Goal: Task Accomplishment & Management: Manage account settings

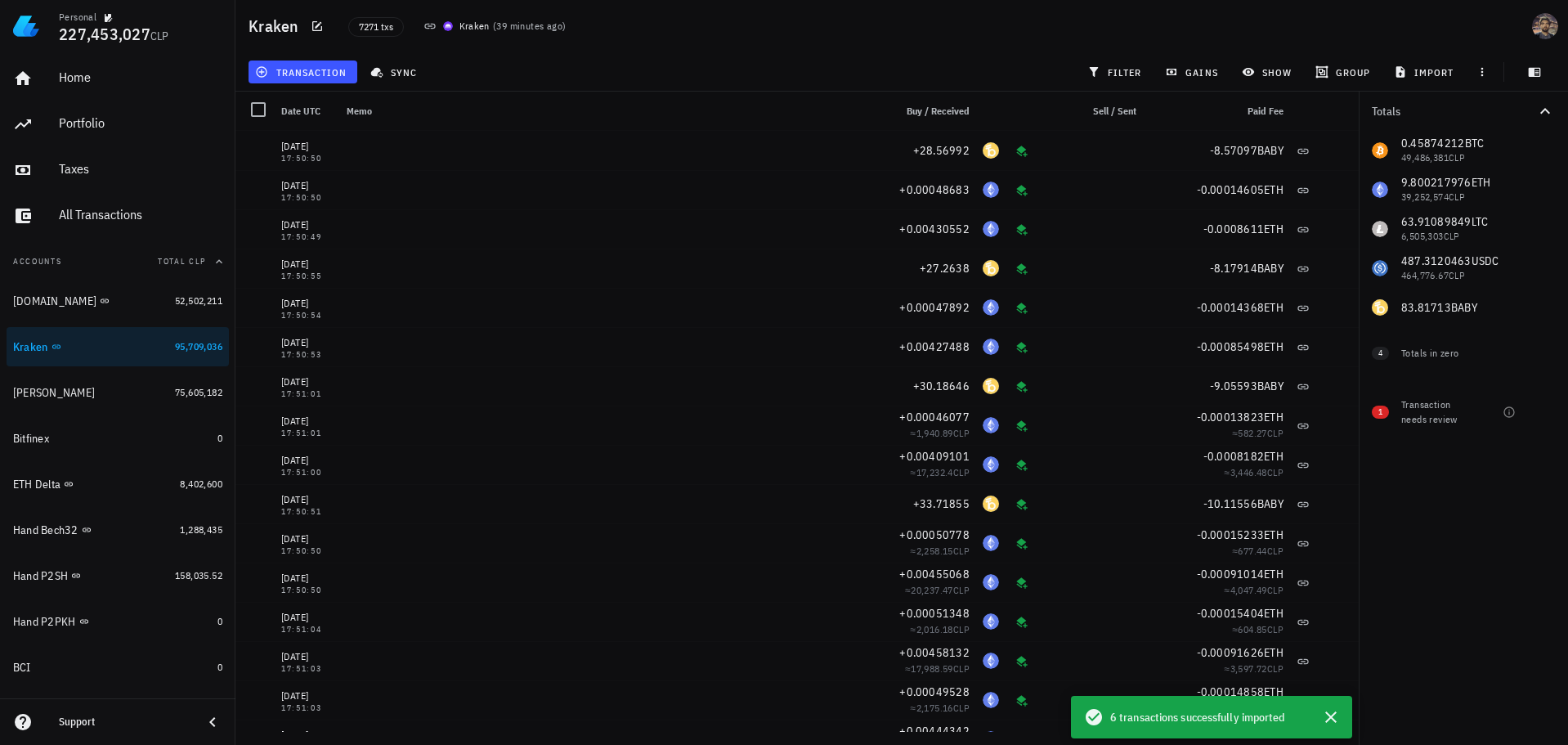
click at [1266, 724] on span "6 transactions successfully imported" at bounding box center [1197, 717] width 175 height 18
click at [1120, 715] on span "6 transactions successfully imported" at bounding box center [1197, 717] width 175 height 18
click at [1326, 713] on icon "button" at bounding box center [1331, 717] width 19 height 19
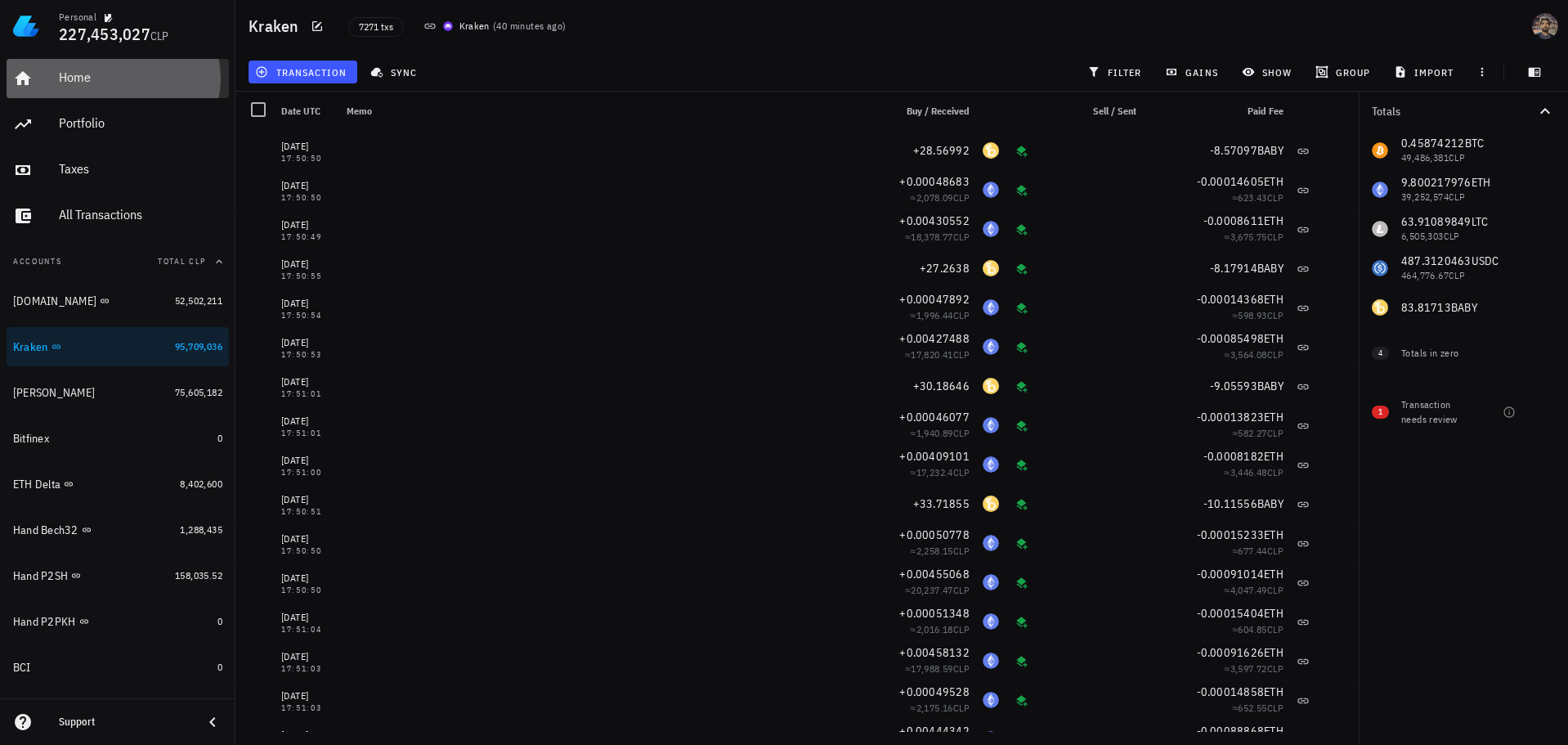
click at [92, 90] on div "Home" at bounding box center [141, 78] width 163 height 37
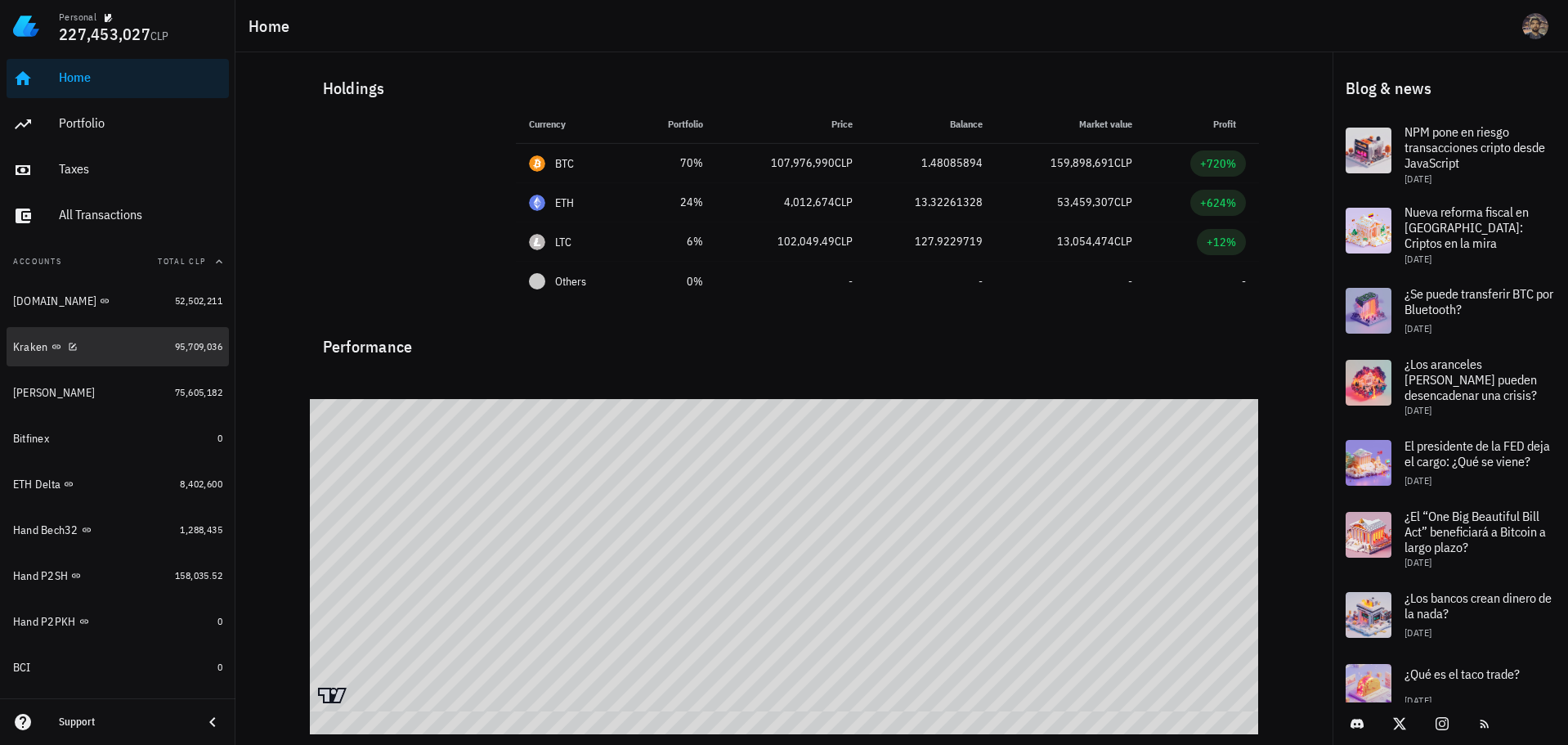
click at [111, 351] on div "Kraken" at bounding box center [90, 347] width 155 height 16
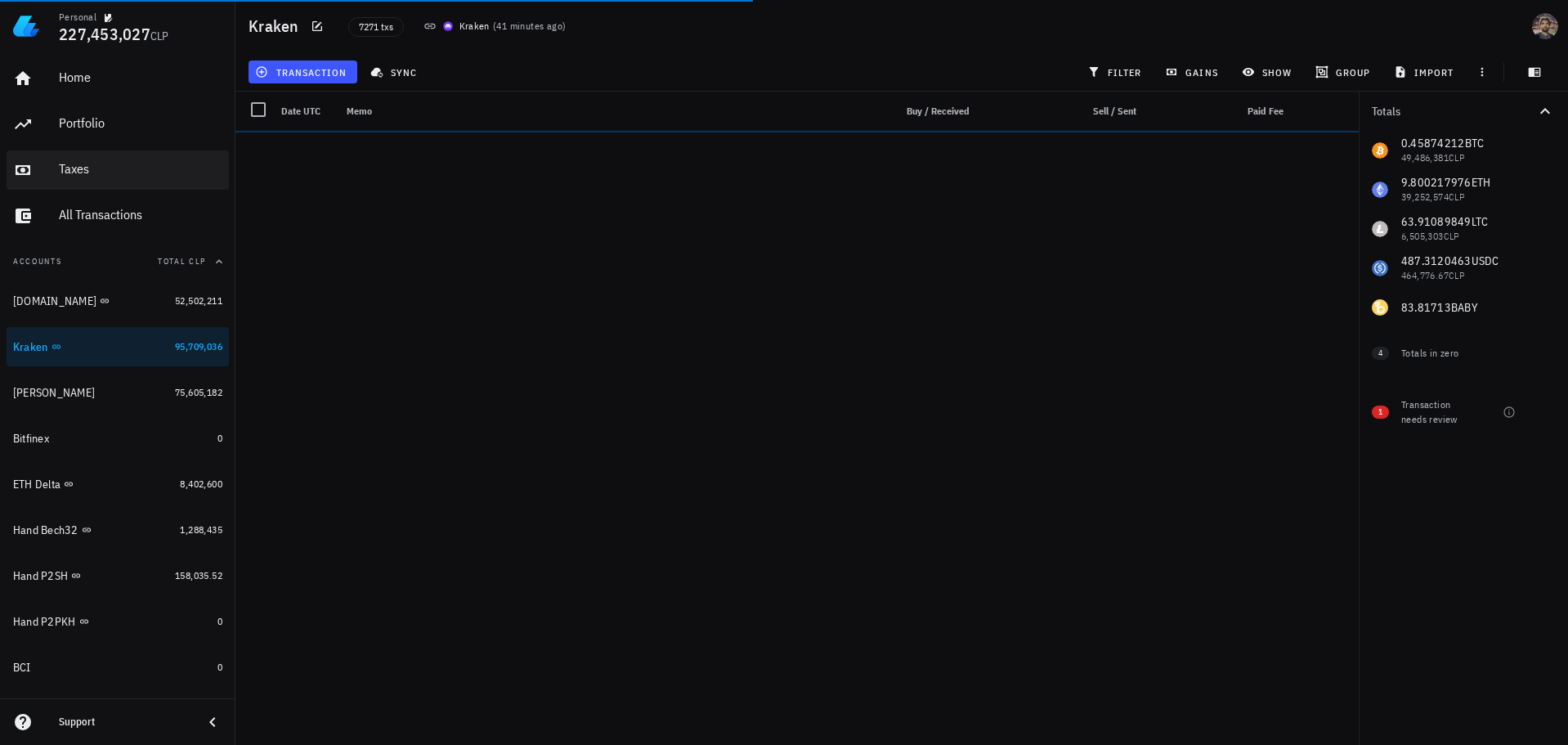
click at [114, 161] on div "Taxes" at bounding box center [141, 169] width 163 height 16
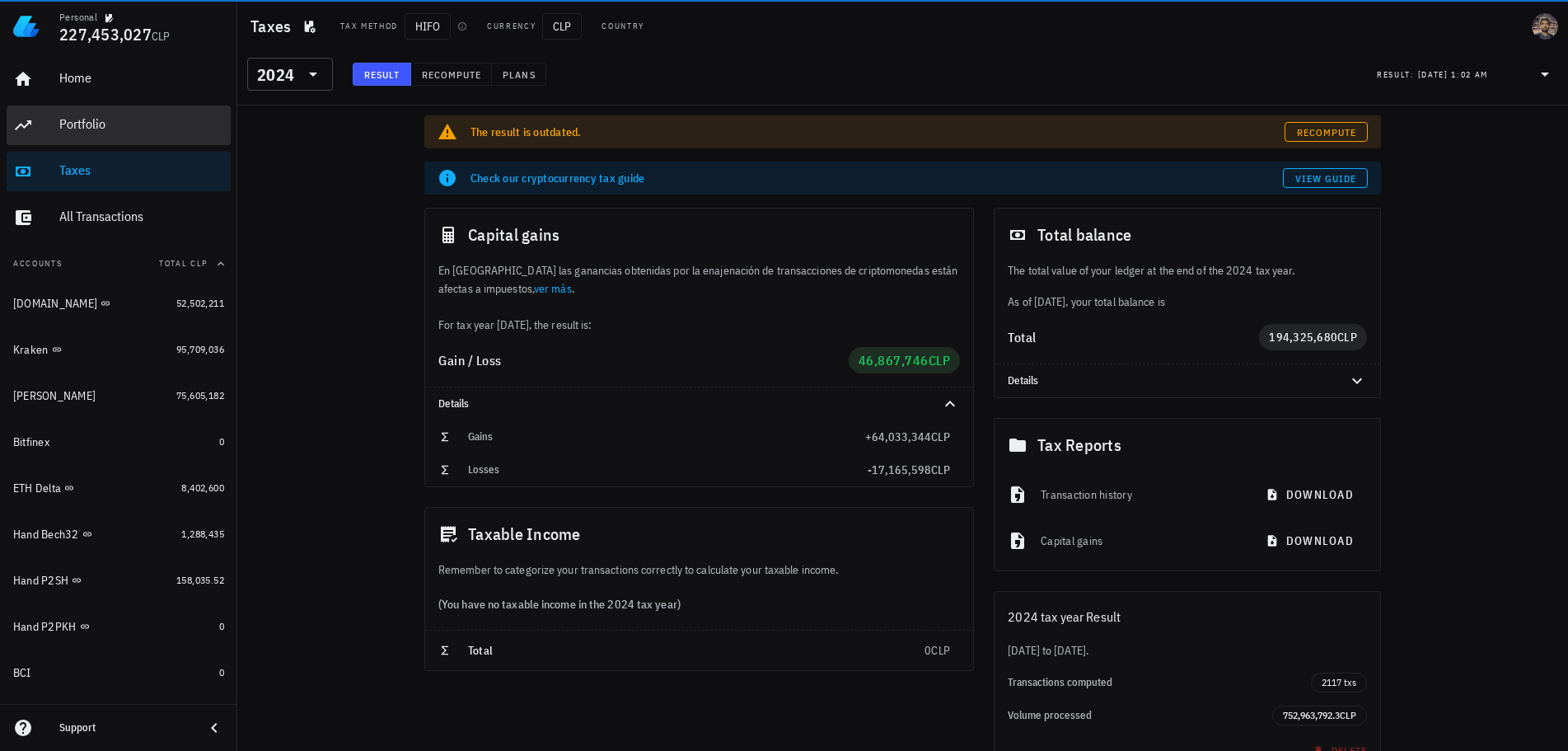
click at [82, 121] on div "Portfolio" at bounding box center [142, 124] width 165 height 16
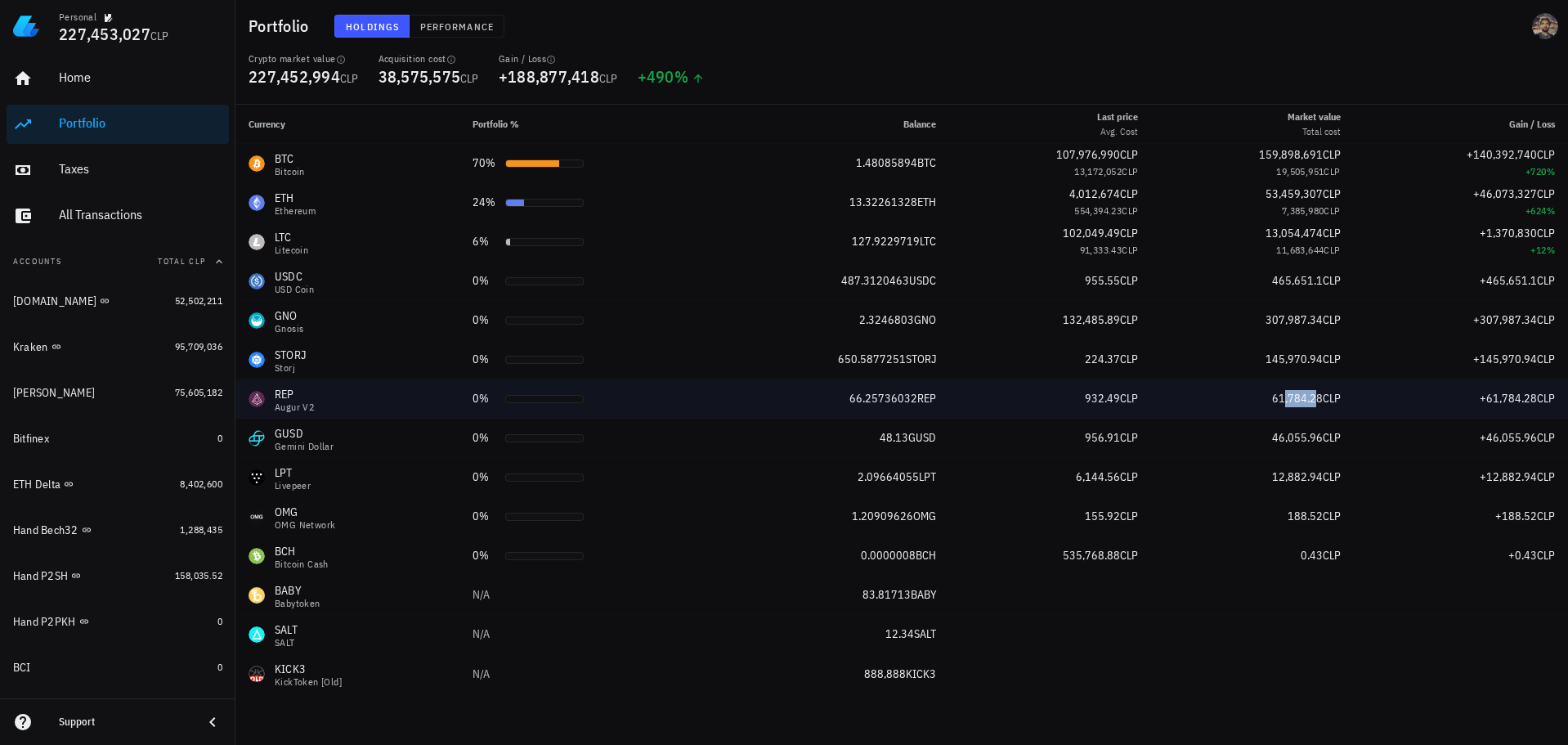
drag, startPoint x: 1282, startPoint y: 408, endPoint x: 1316, endPoint y: 411, distance: 34.1
click at [1316, 411] on td "61,784.28 CLP" at bounding box center [1252, 399] width 202 height 40
click at [1290, 407] on td "61,463.76 CLP" at bounding box center [1252, 399] width 202 height 40
drag, startPoint x: 848, startPoint y: 399, endPoint x: 1543, endPoint y: 400, distance: 695.0
click at [1543, 400] on tr "REP Augur v2 0% 66.25736032 REP 927.65 CLP 61,463.76 CLP +61,463.76 CLP" at bounding box center [901, 399] width 1333 height 40
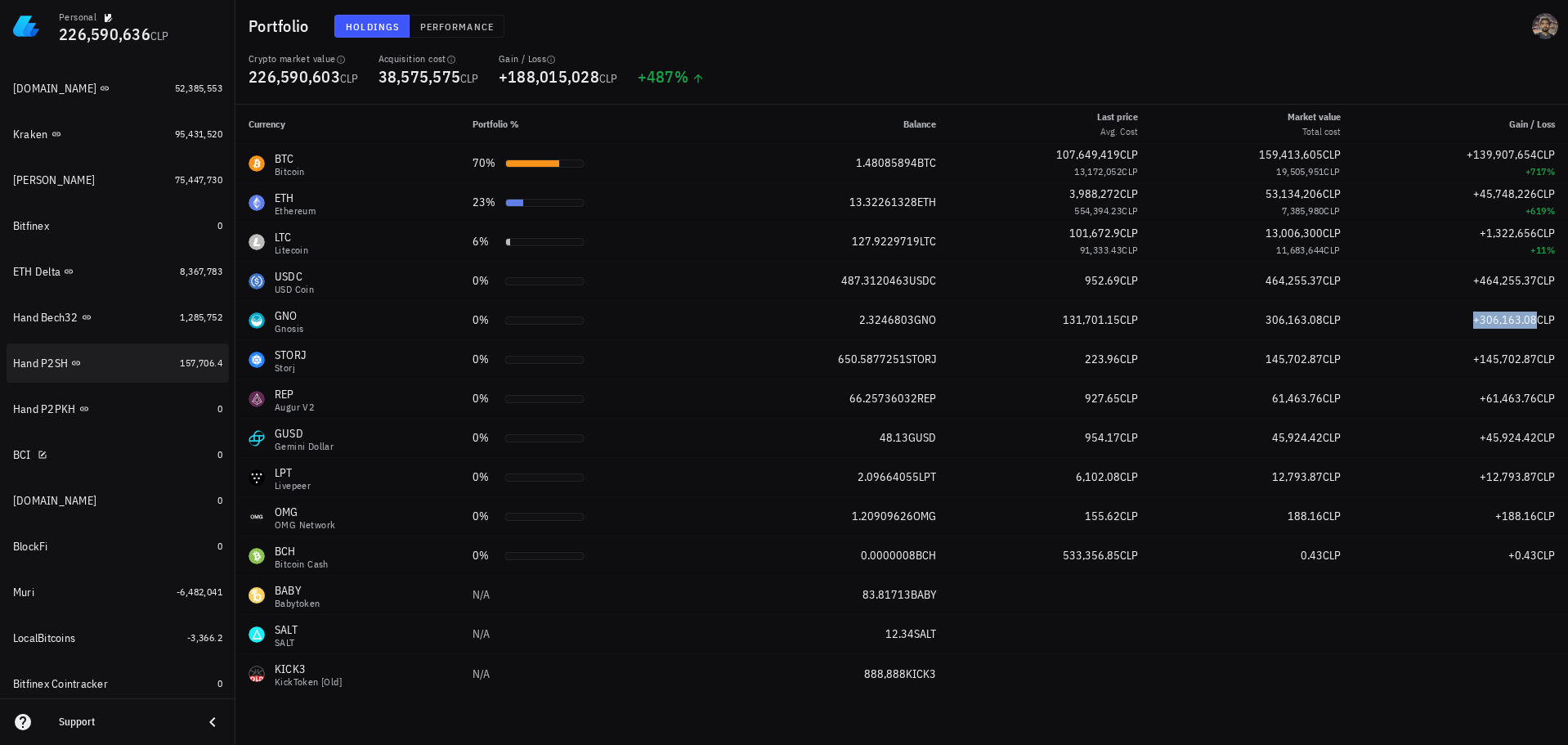
scroll to position [211, 0]
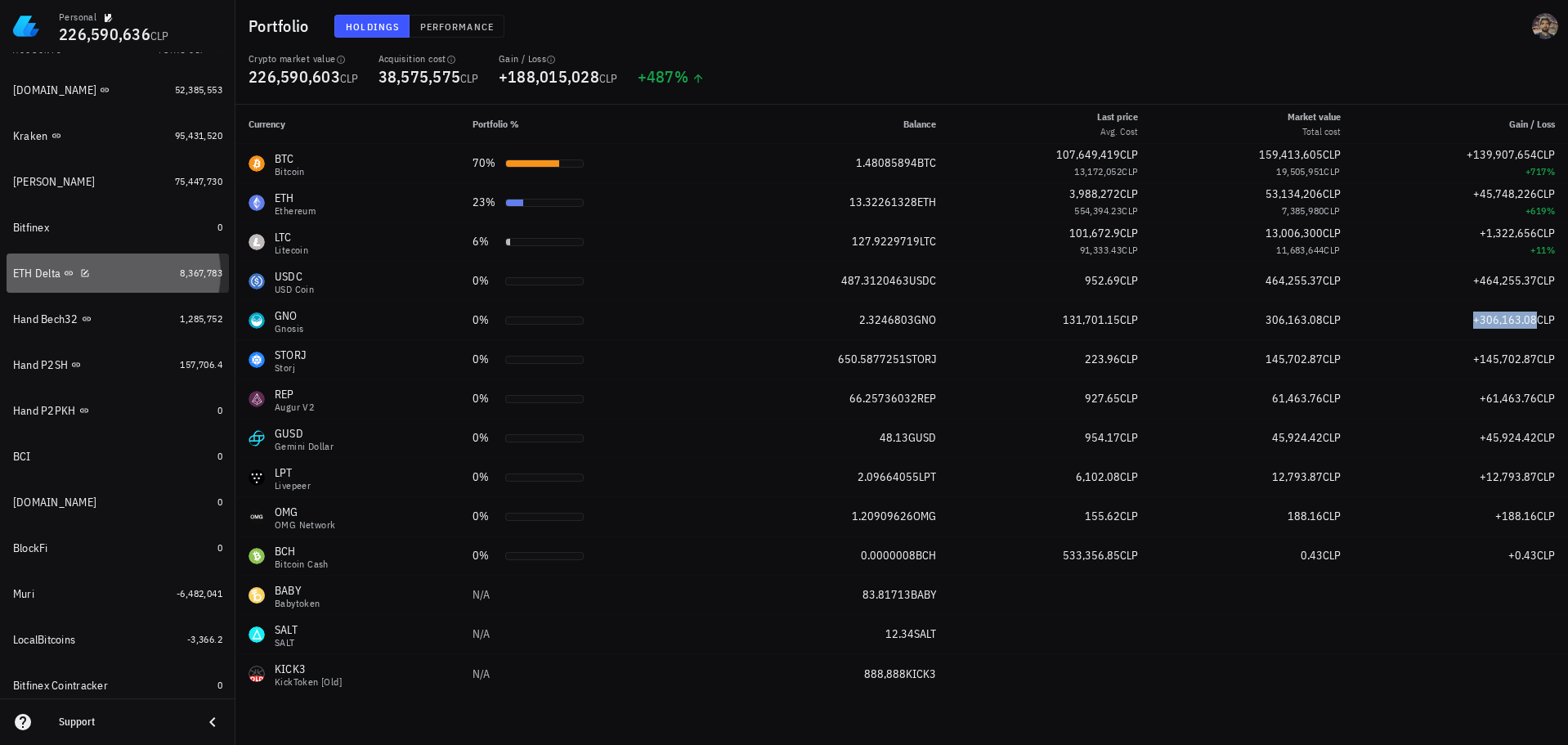
click at [138, 277] on div "ETH Delta" at bounding box center [93, 273] width 160 height 16
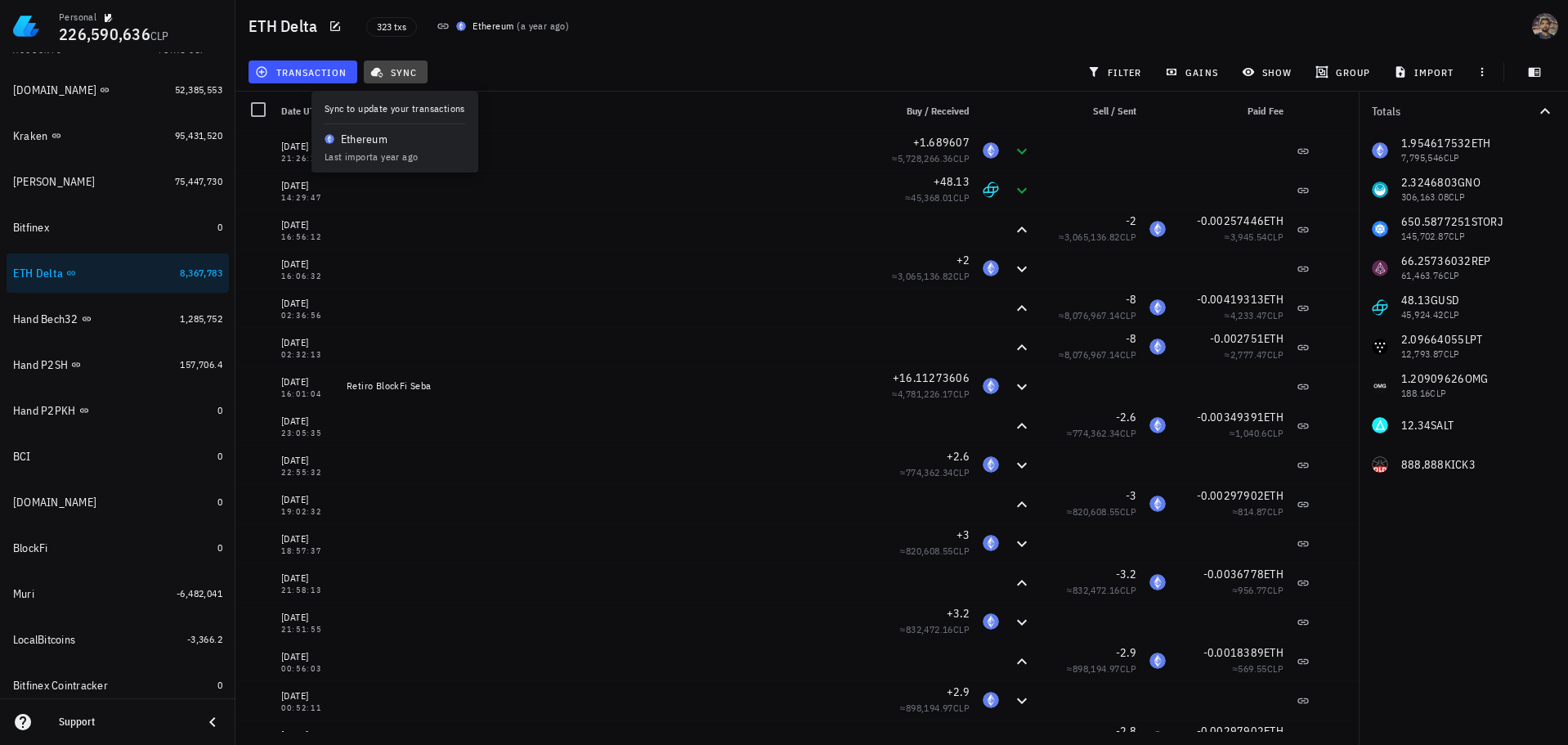
click at [408, 71] on span "sync" at bounding box center [394, 71] width 43 height 13
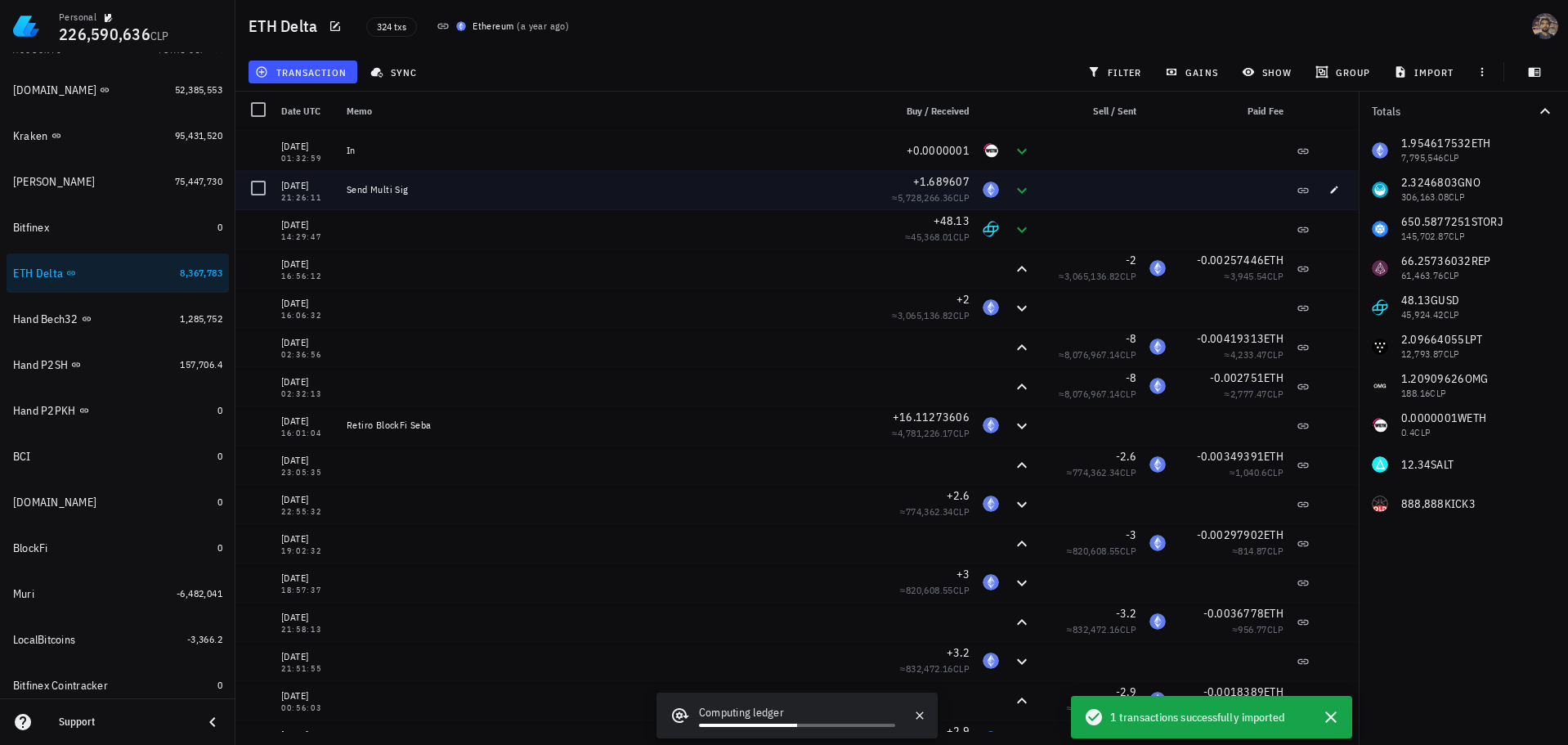
click at [617, 204] on div "Send Multi Sig" at bounding box center [605, 190] width 531 height 40
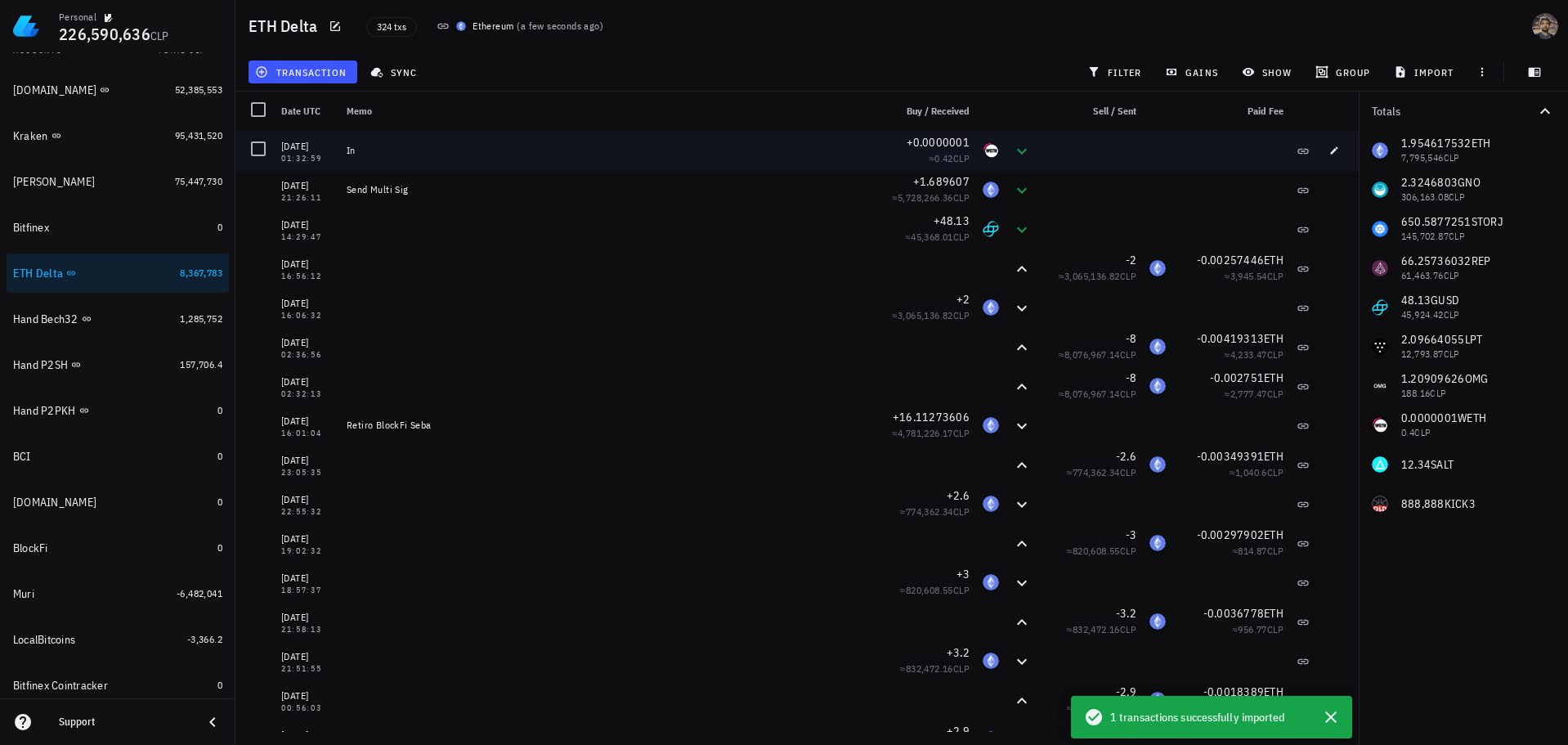
click at [387, 149] on div "In" at bounding box center [606, 150] width 518 height 13
copy span "+0.0000001"
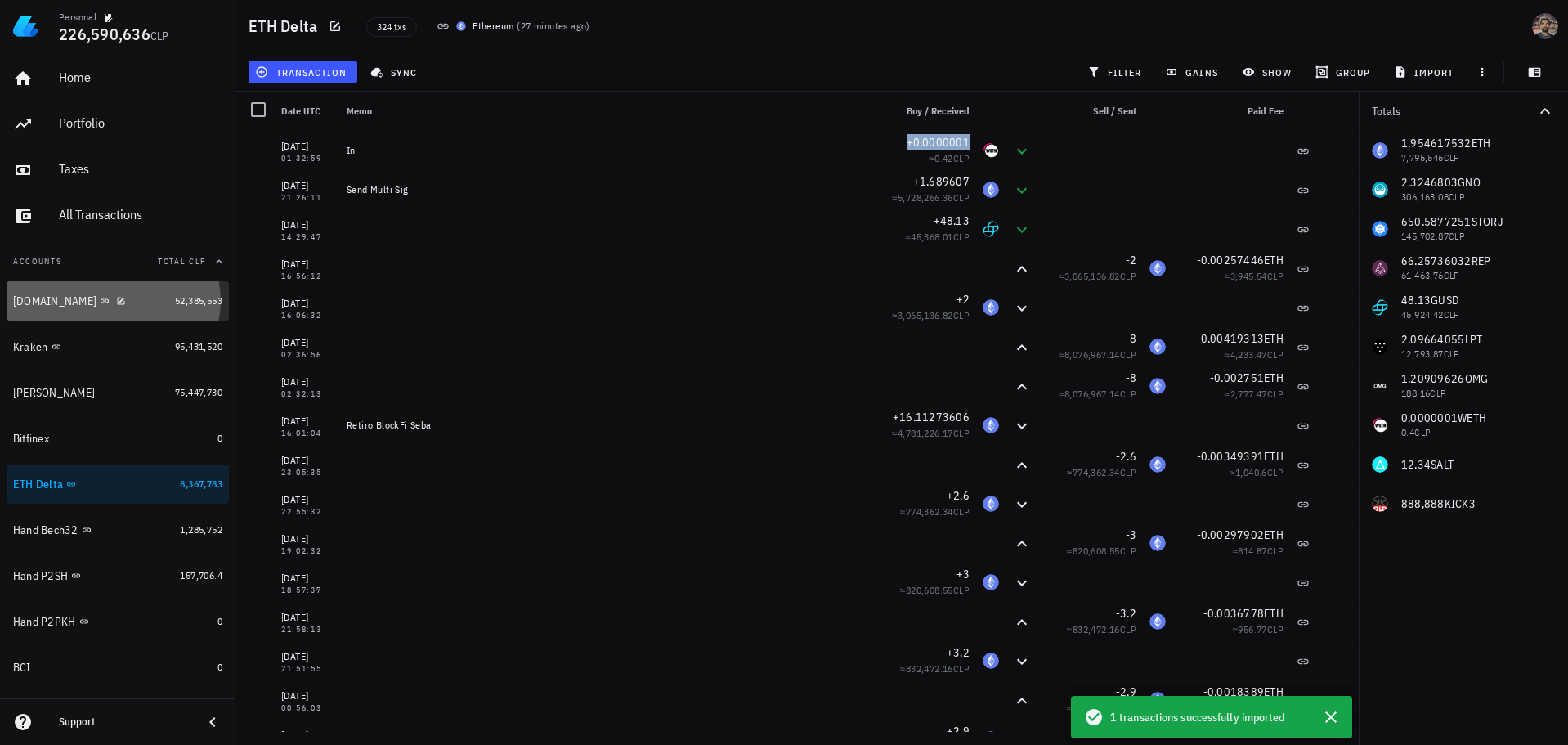
click at [151, 309] on div "[DOMAIN_NAME]" at bounding box center [90, 301] width 155 height 35
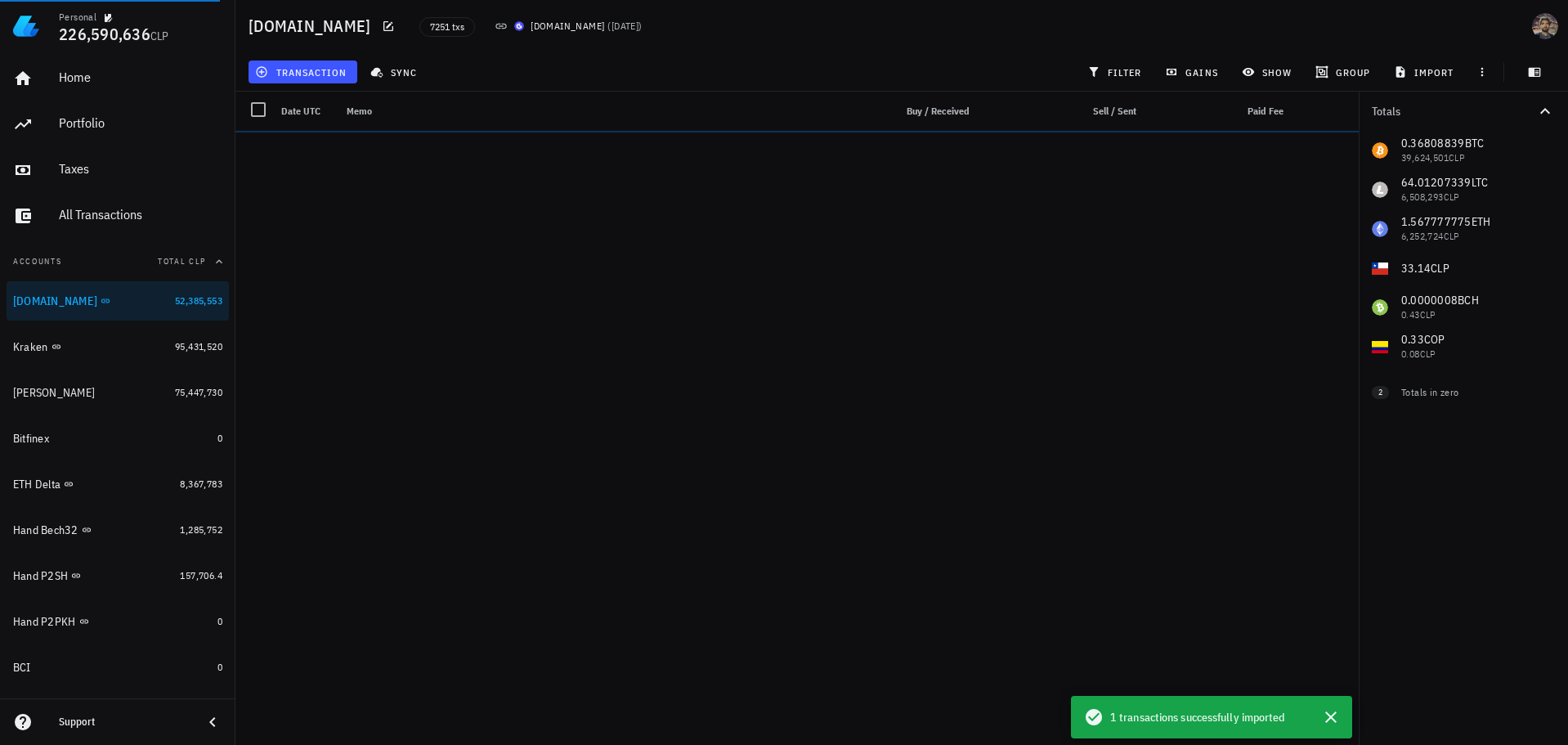
click at [411, 55] on div "transaction sync filter gains show group import" at bounding box center [901, 72] width 1312 height 40
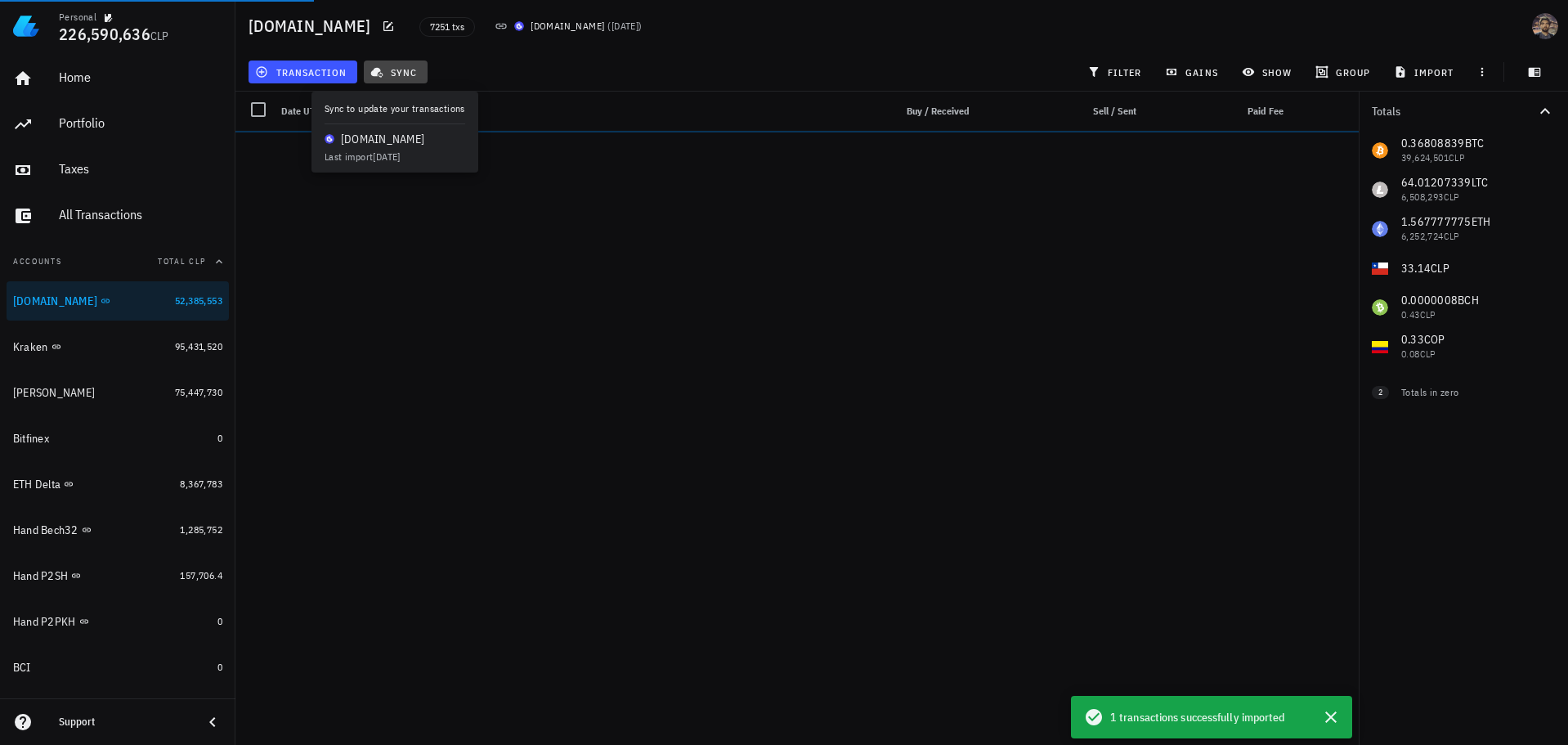
click at [406, 68] on span "sync" at bounding box center [394, 71] width 43 height 13
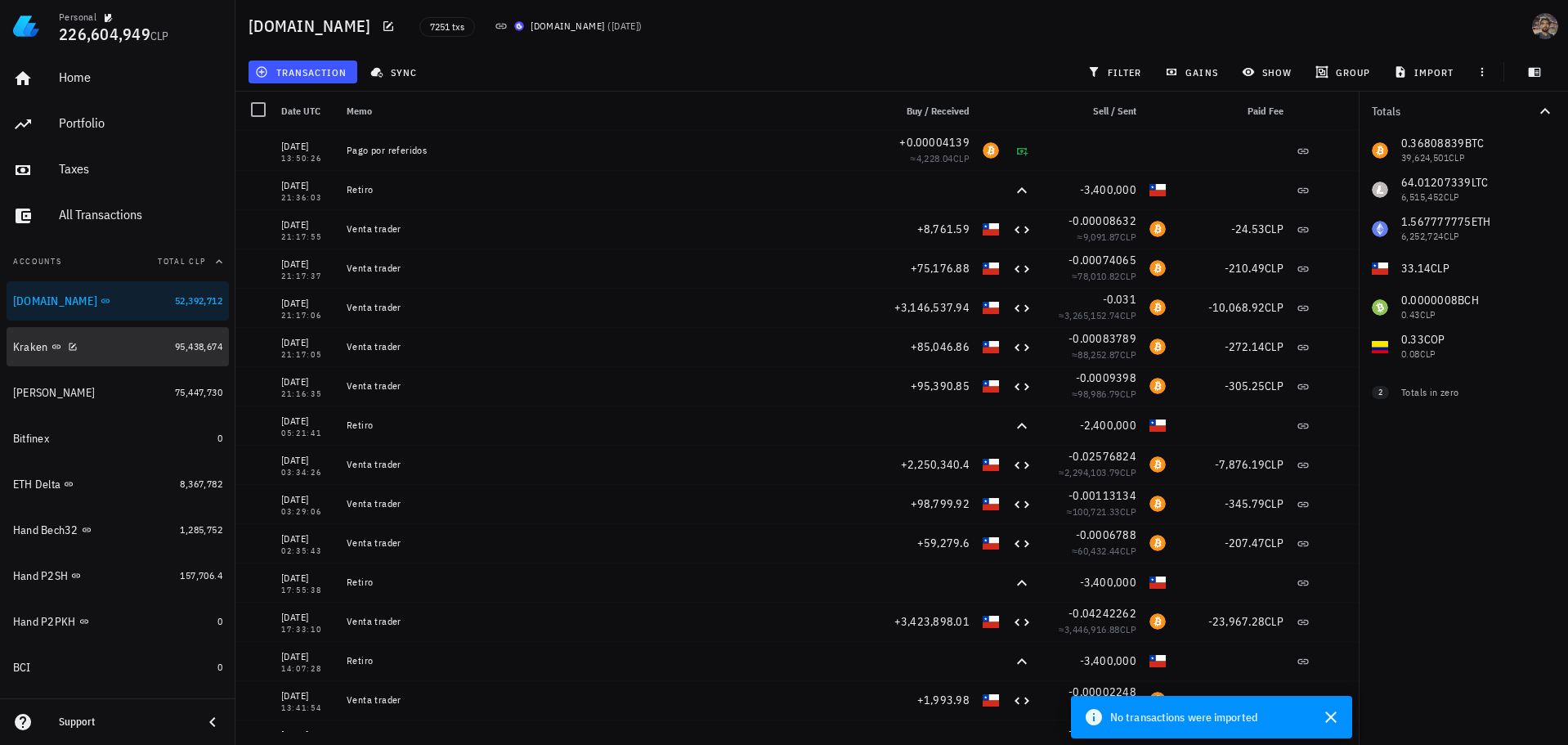
click at [131, 345] on div "Kraken" at bounding box center [90, 347] width 155 height 16
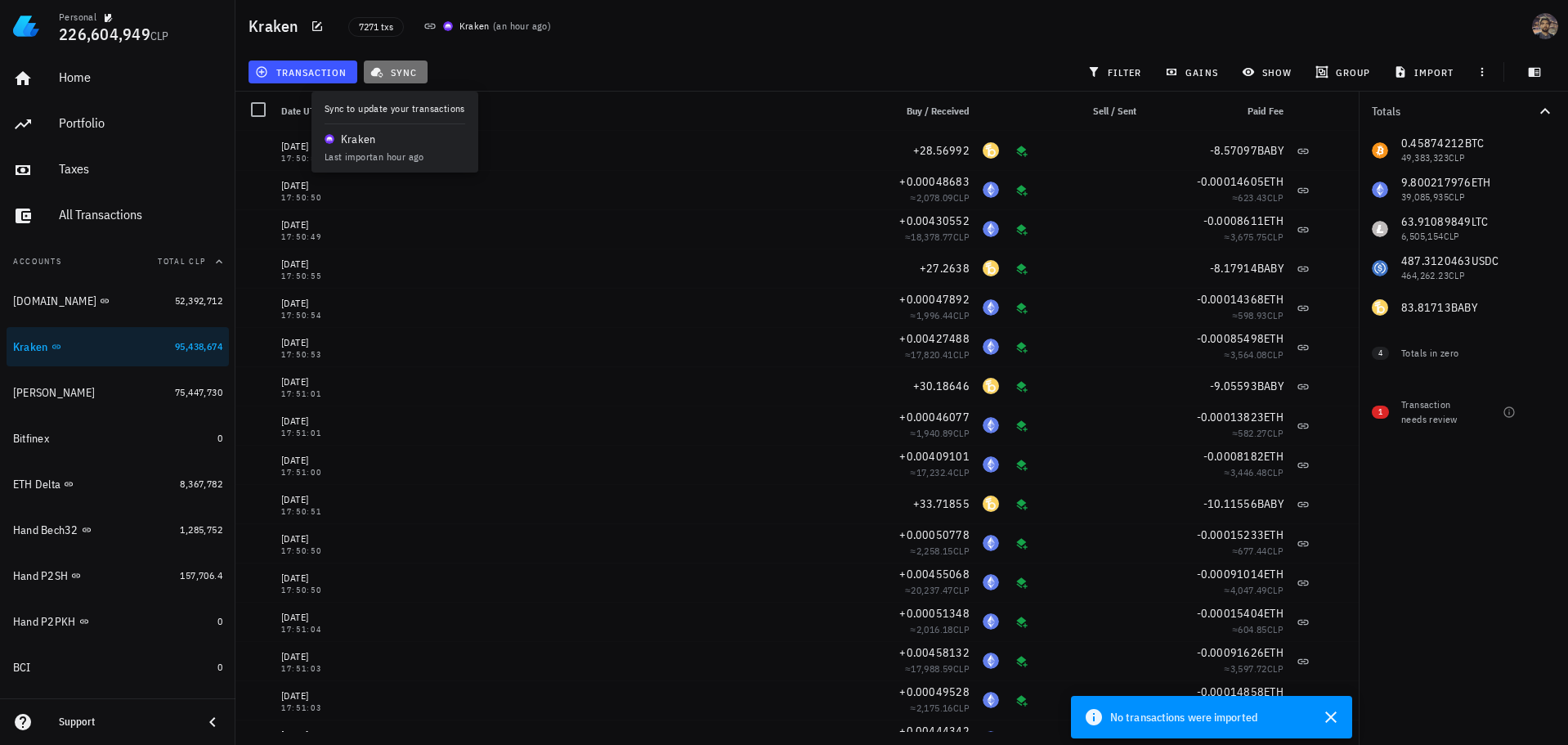
click at [387, 69] on span "sync" at bounding box center [394, 71] width 43 height 13
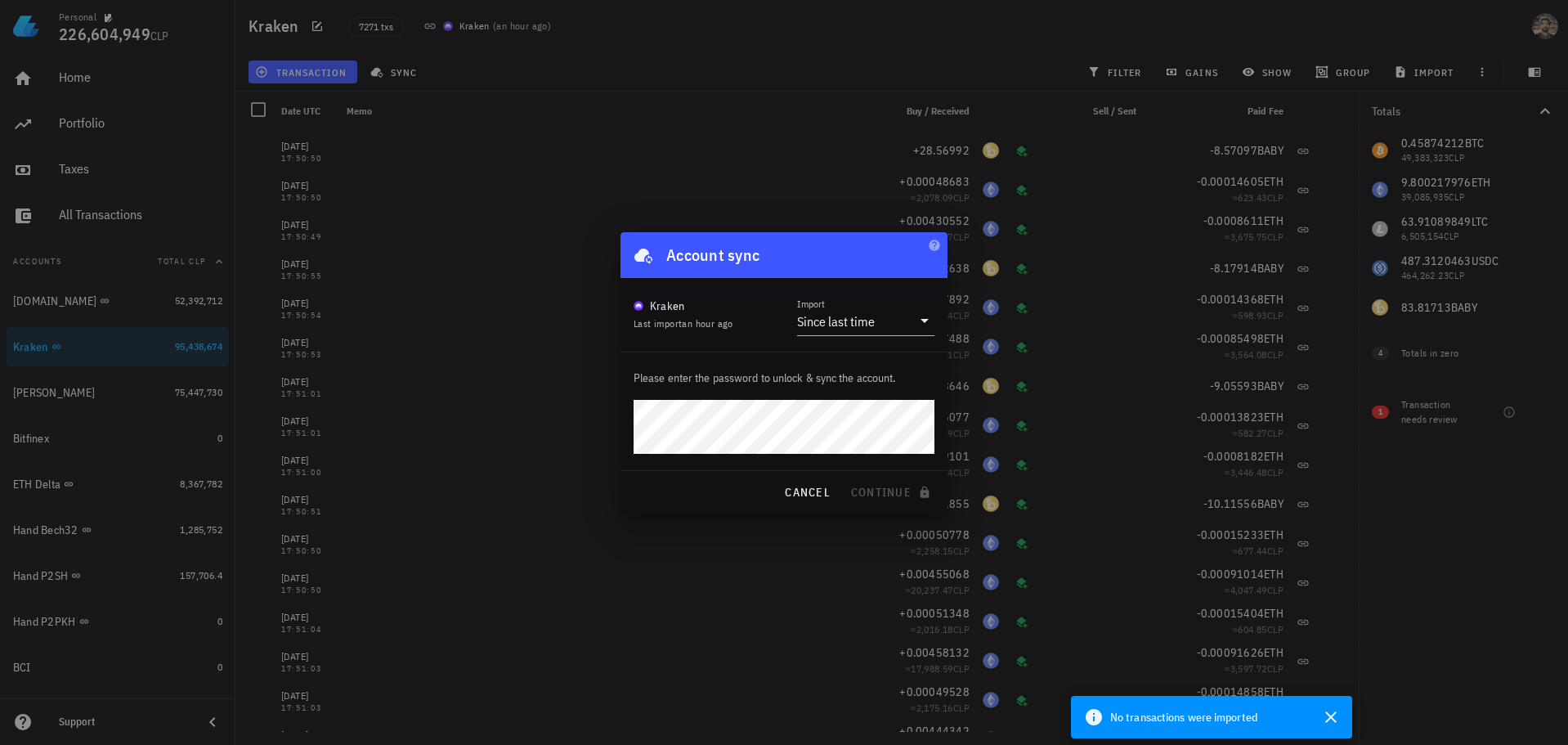
click at [491, 120] on div at bounding box center [784, 372] width 1568 height 745
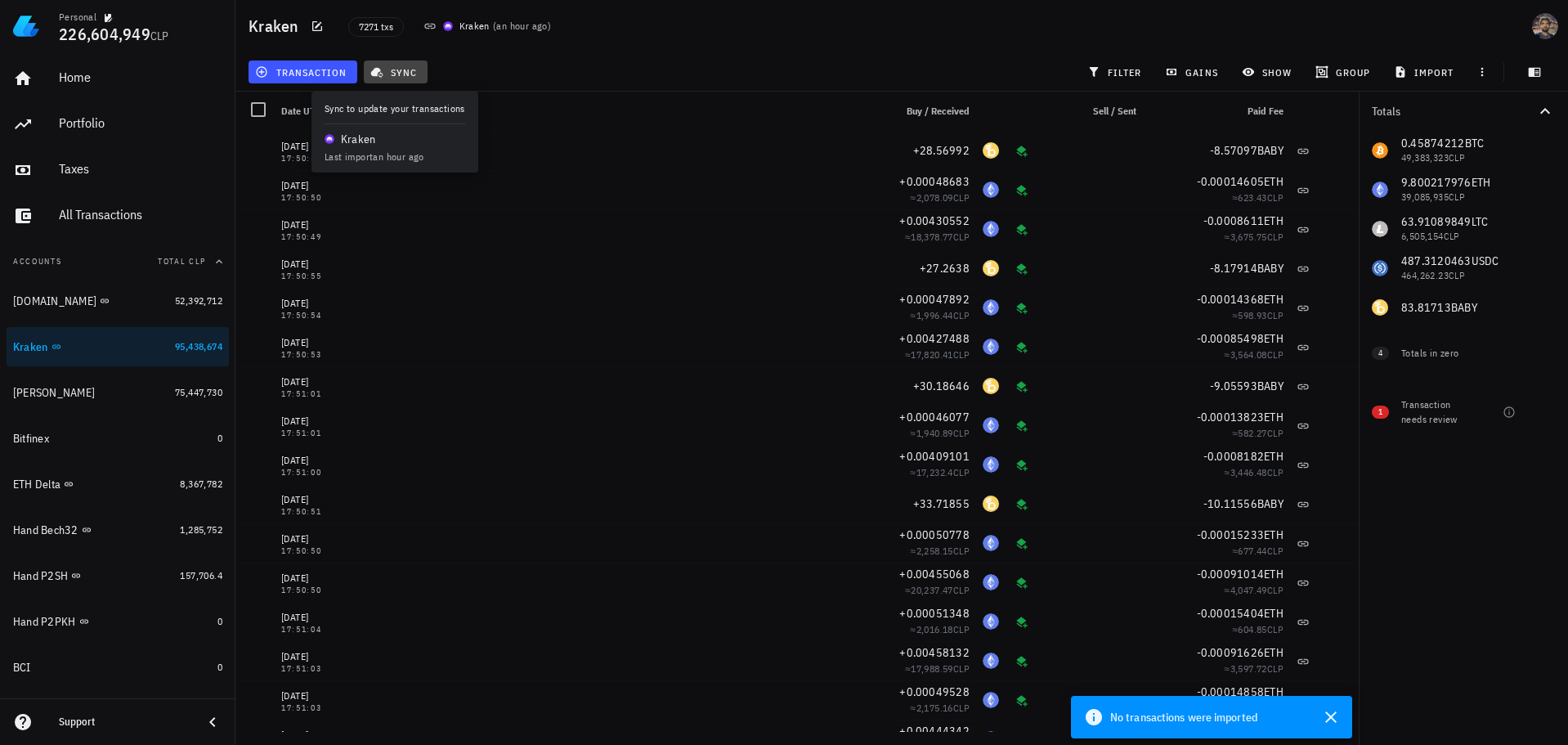
click at [396, 73] on span "sync" at bounding box center [394, 71] width 43 height 13
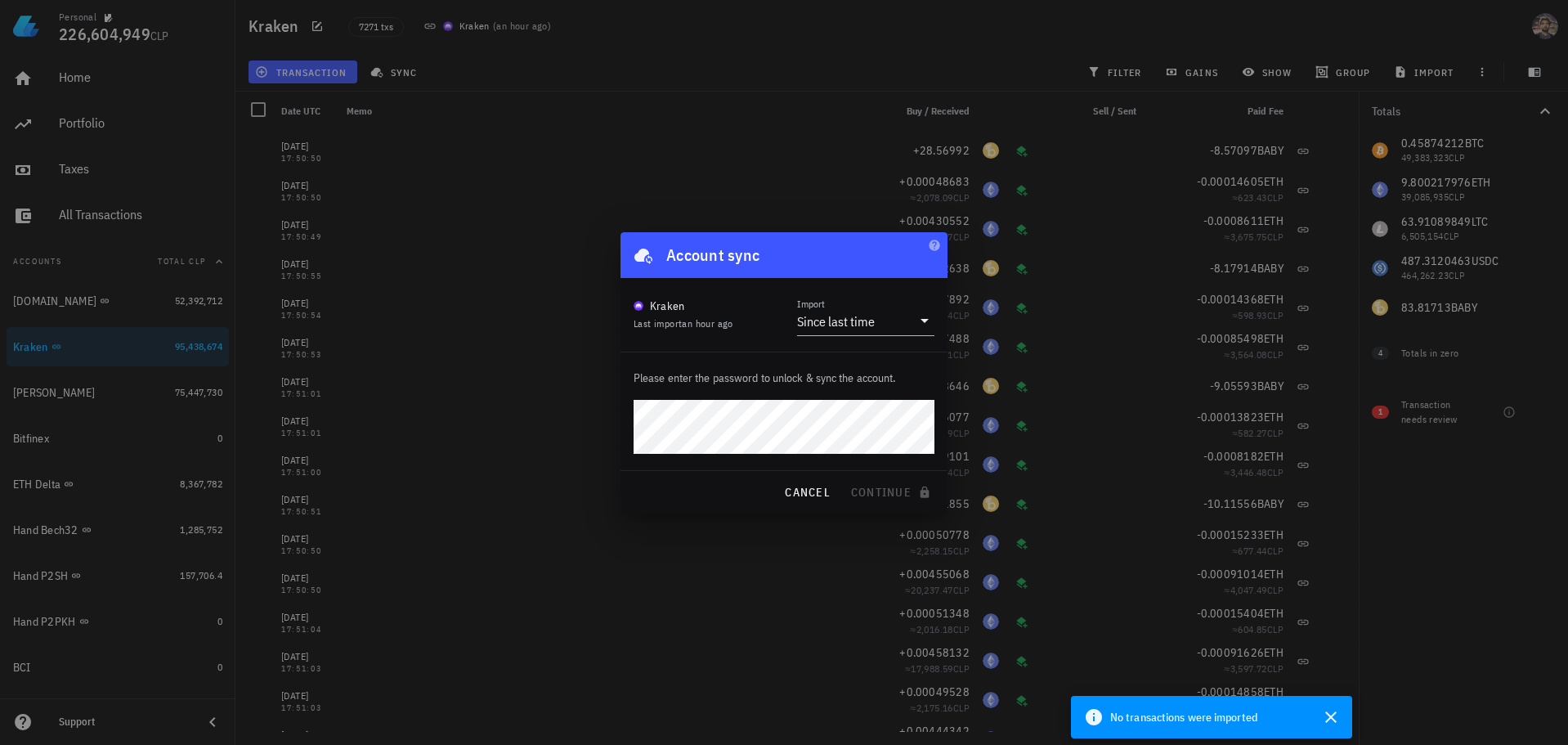
click at [764, 396] on div "Please enter the password to unlock & sync the account." at bounding box center [784, 411] width 327 height 118
click at [0, 744] on com-1password-button at bounding box center [0, 745] width 0 height 0
click at [802, 360] on div "Please enter the password to unlock & sync the account." at bounding box center [784, 411] width 327 height 118
click at [902, 482] on button "continue" at bounding box center [892, 491] width 98 height 29
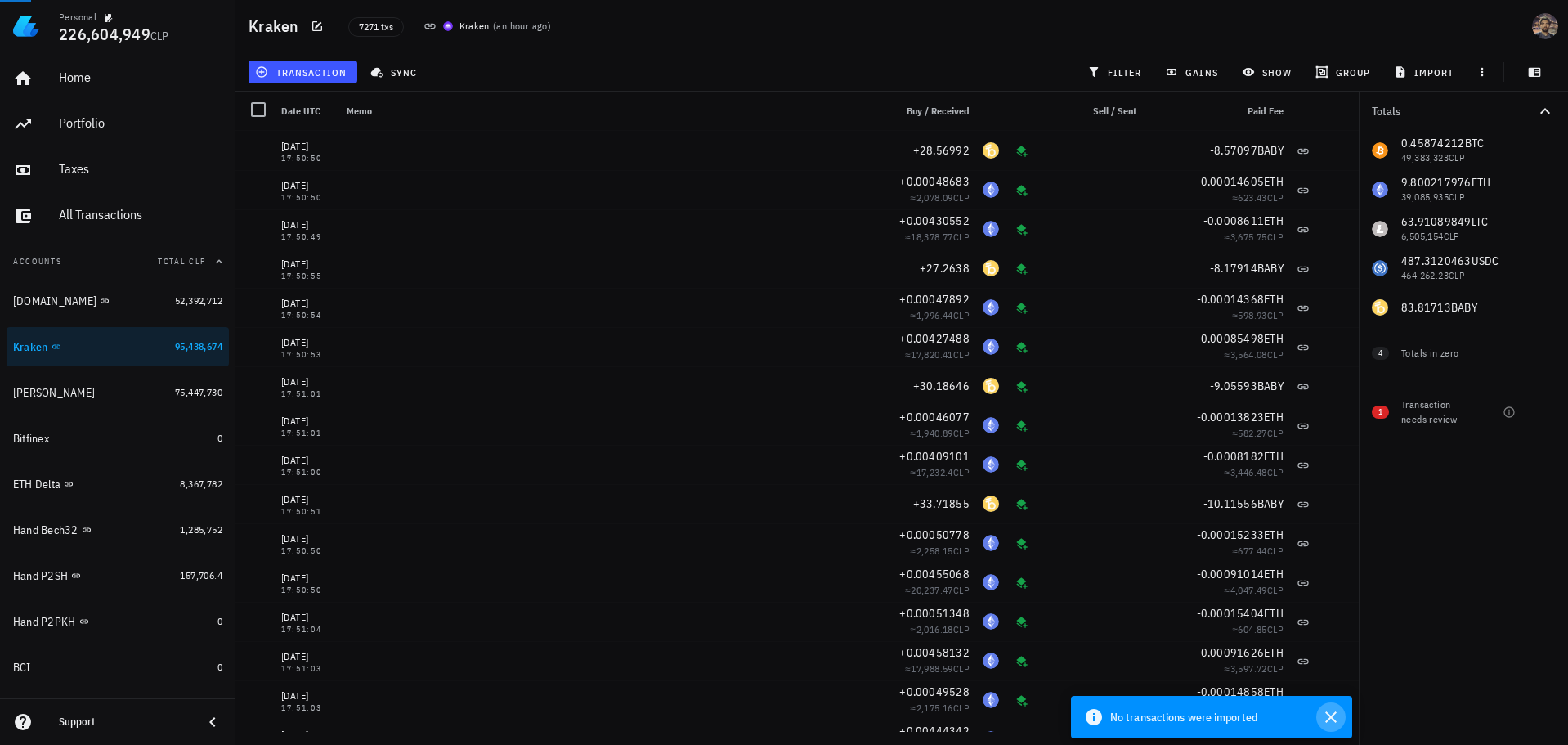
click at [1328, 713] on icon "button" at bounding box center [1330, 717] width 11 height 11
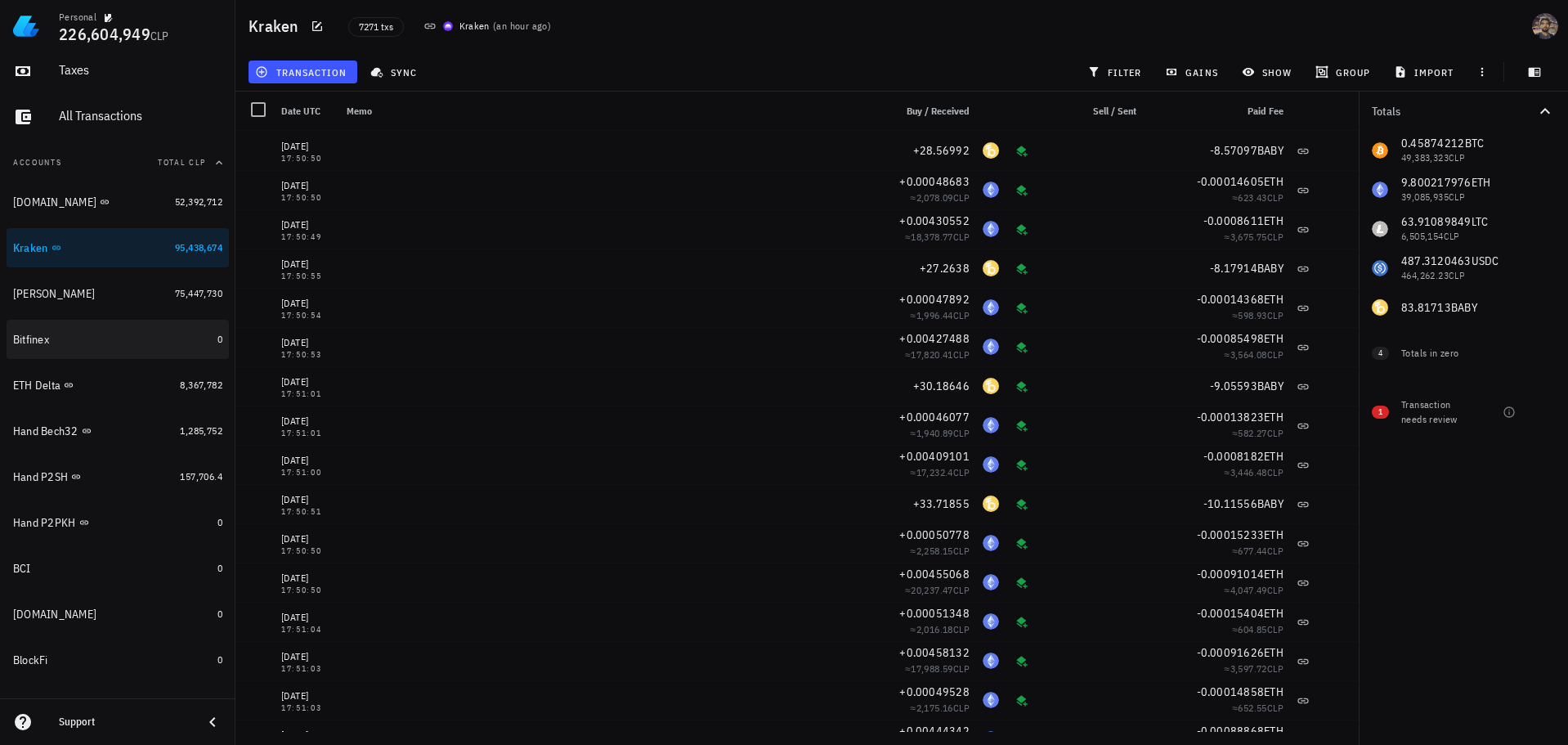
scroll to position [47, 0]
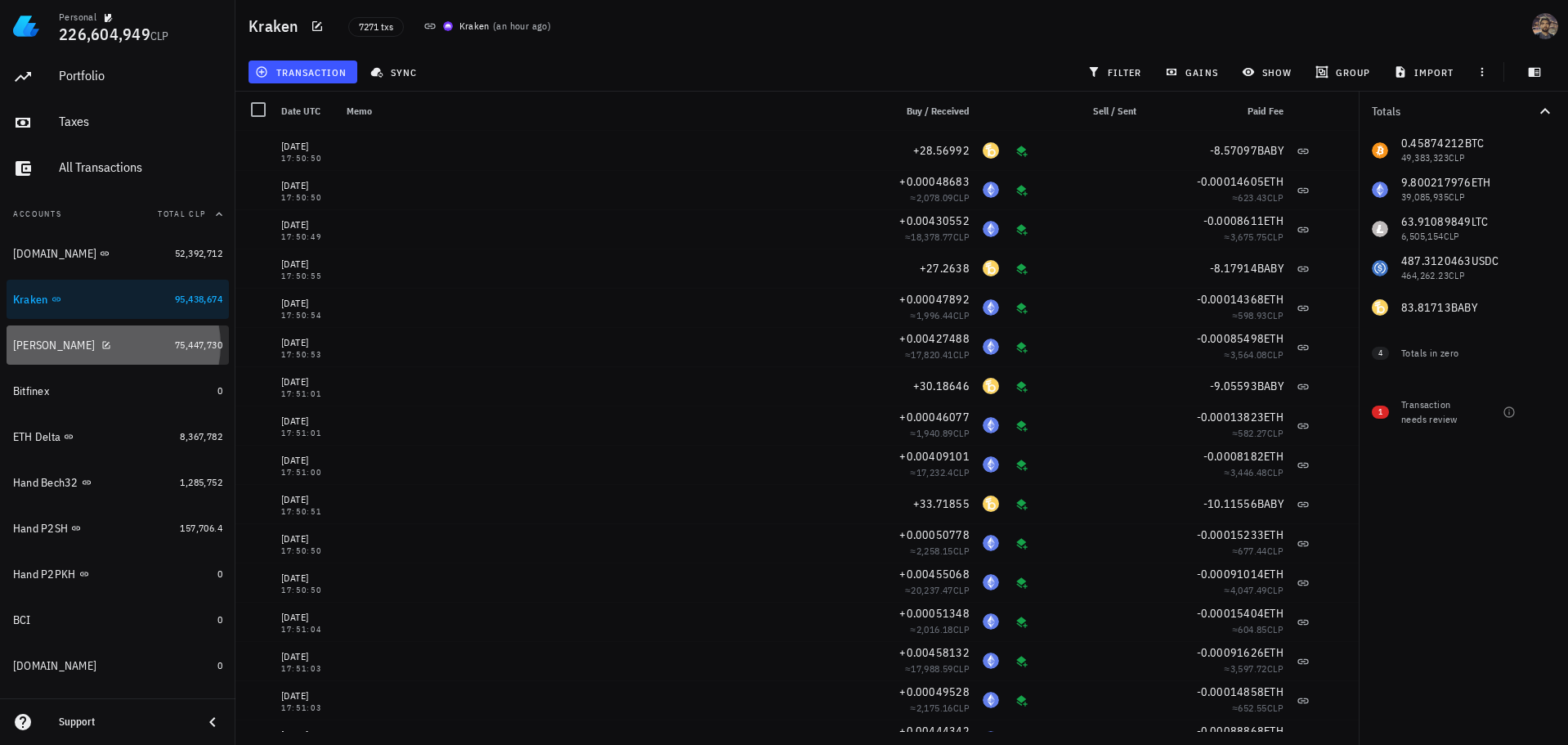
click at [140, 347] on div "[PERSON_NAME]" at bounding box center [90, 345] width 155 height 16
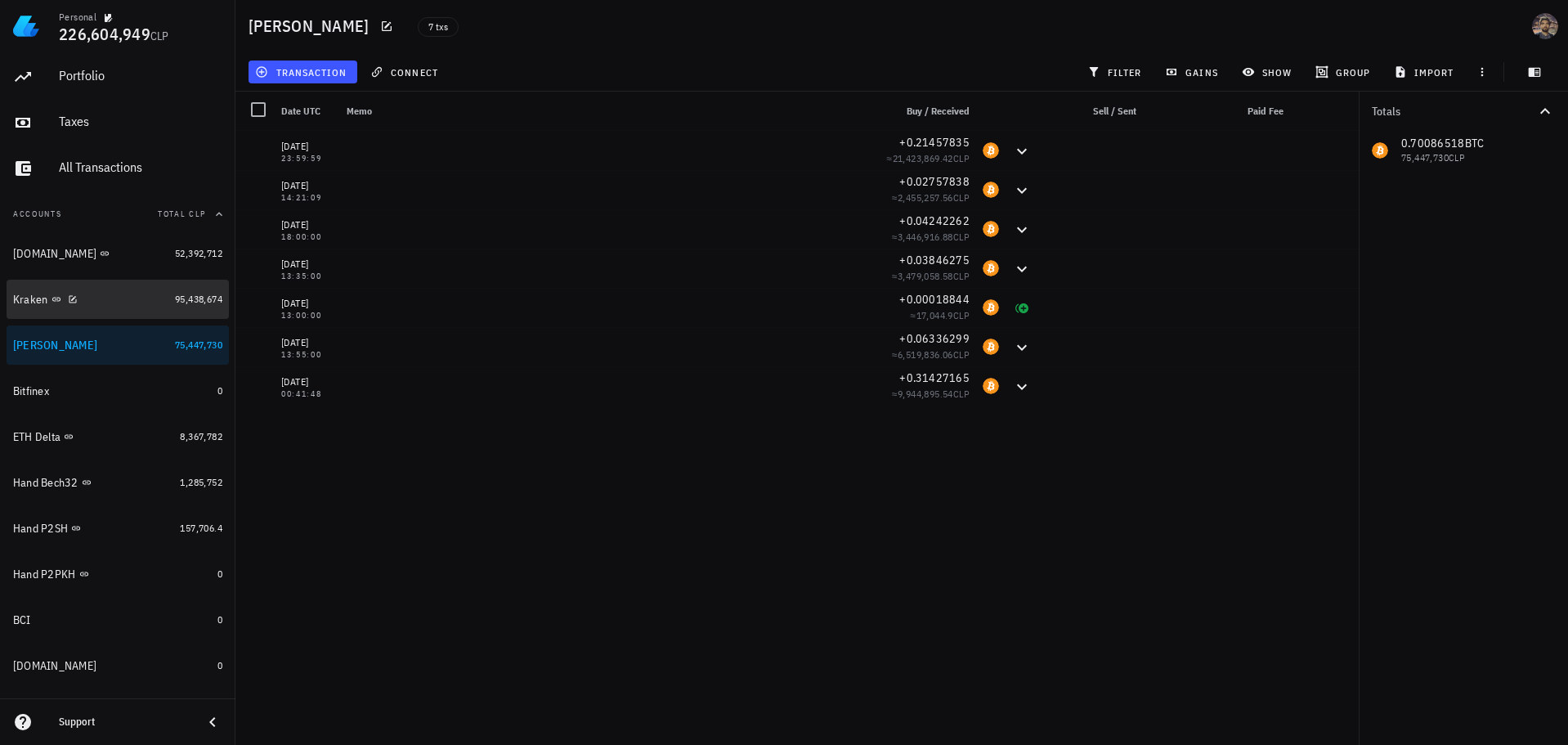
click at [115, 306] on div "Kraken" at bounding box center [90, 300] width 155 height 16
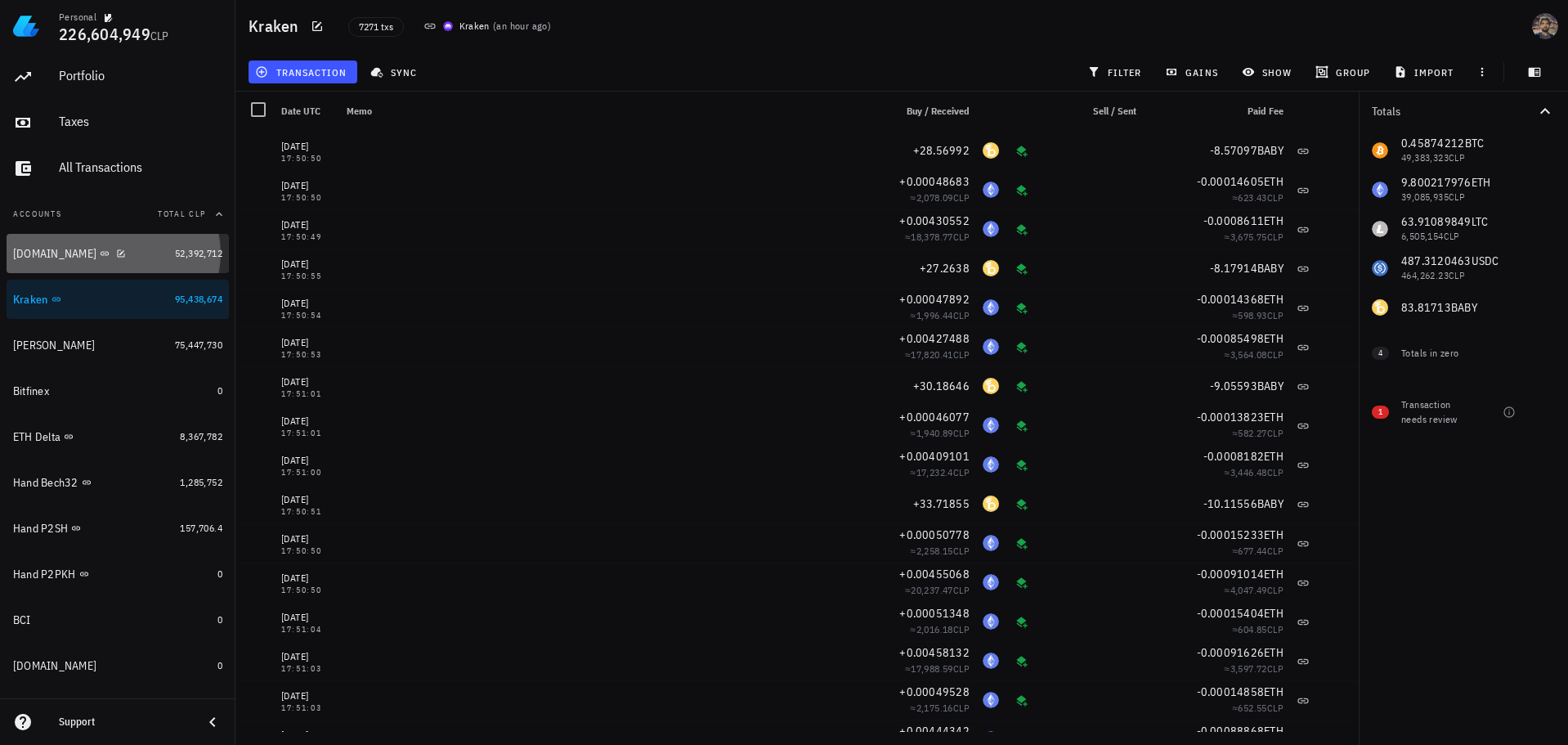
click at [93, 257] on div "[DOMAIN_NAME]" at bounding box center [90, 254] width 155 height 16
